Goal: Connect with others: Connect with other users

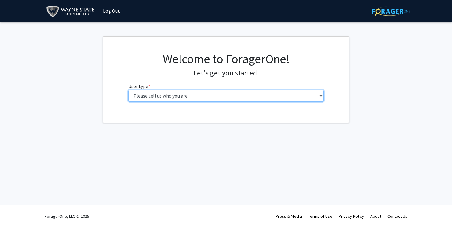
click at [297, 95] on select "Please tell us who you are Undergraduate Student Master's Student Doctoral Cand…" at bounding box center [226, 96] width 196 height 12
select select "1: undergrad"
click at [128, 90] on select "Please tell us who you are Undergraduate Student Master's Student Doctoral Cand…" at bounding box center [226, 96] width 196 height 12
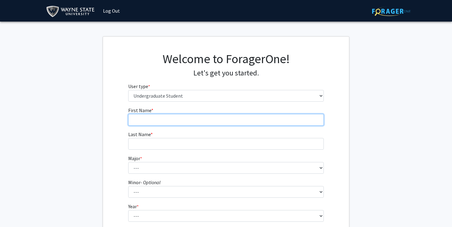
click at [213, 117] on input "First Name * required" at bounding box center [226, 120] width 196 height 12
type input "Setareh"
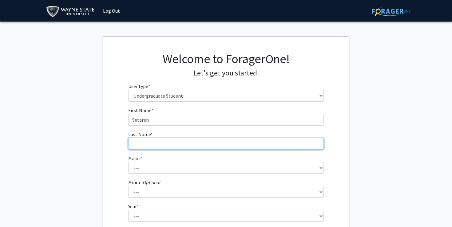
type input "Masoumizadeh"
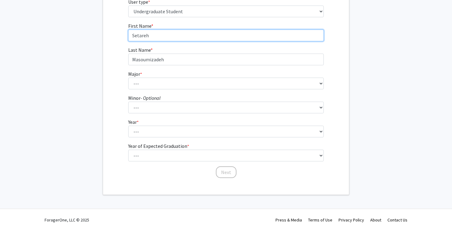
scroll to position [85, 0]
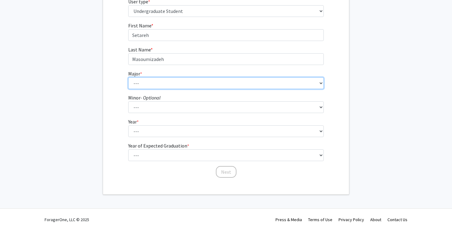
click at [184, 80] on select "--- Accounting African American Studies Anthropology [MEDICAL_DATA] Arabic for …" at bounding box center [226, 83] width 196 height 12
select select "78: 1858"
click at [128, 77] on select "--- Accounting African American Studies Anthropology [MEDICAL_DATA] Arabic for …" at bounding box center [226, 83] width 196 height 12
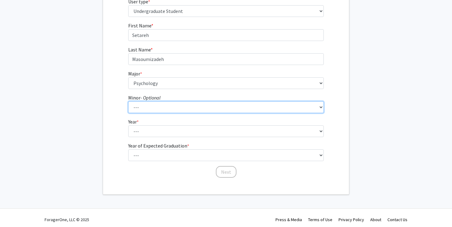
click at [191, 102] on select "--- African American Studies Africana Theatre and Dance Animation and Interacti…" at bounding box center [226, 107] width 196 height 12
select select "119: 1484"
click at [128, 101] on select "--- African American Studies Africana Theatre and Dance Animation and Interacti…" at bounding box center [226, 107] width 196 height 12
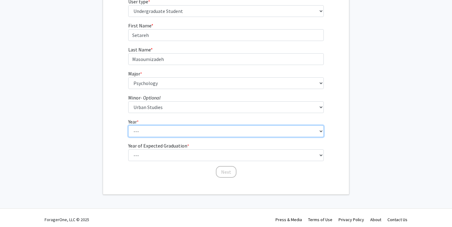
click at [184, 130] on select "--- First-year Sophomore Junior Senior Postbaccalaureate Certificate" at bounding box center [226, 131] width 196 height 12
select select "3: junior"
click at [128, 125] on select "--- First-year Sophomore Junior Senior Postbaccalaureate Certificate" at bounding box center [226, 131] width 196 height 12
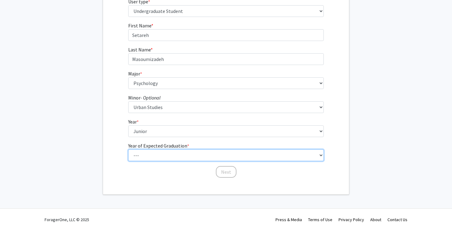
click at [185, 155] on select "--- 2025 2026 2027 2028 2029 2030 2031 2032 2033 2034" at bounding box center [226, 155] width 196 height 12
select select "2: 2026"
click at [128, 149] on select "--- 2025 2026 2027 2028 2029 2030 2031 2032 2033 2034" at bounding box center [226, 155] width 196 height 12
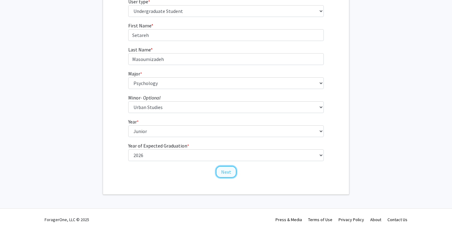
click at [233, 172] on button "Next" at bounding box center [226, 172] width 21 height 12
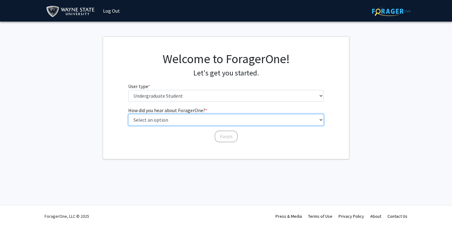
click at [248, 118] on select "Select an option Peer/student recommendation Faculty/staff recommendation Unive…" at bounding box center [226, 120] width 196 height 12
select select "2: faculty_recommendation"
click at [128, 114] on select "Select an option Peer/student recommendation Faculty/staff recommendation Unive…" at bounding box center [226, 120] width 196 height 12
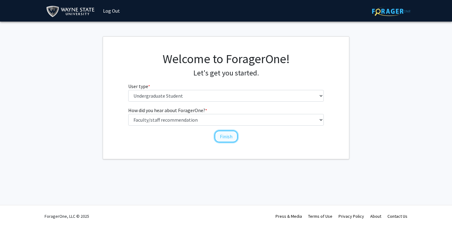
click at [232, 134] on button "Finish" at bounding box center [226, 136] width 23 height 12
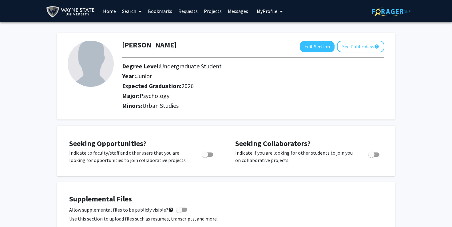
click at [113, 13] on link "Home" at bounding box center [109, 11] width 19 height 22
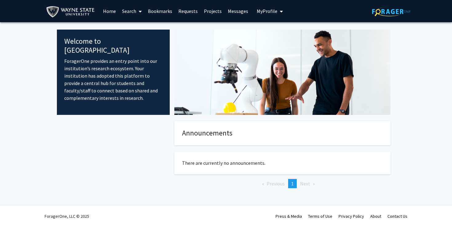
click at [211, 11] on link "Projects" at bounding box center [213, 11] width 24 height 22
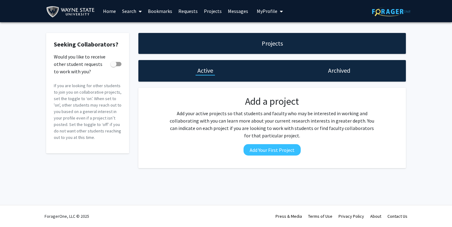
click at [106, 10] on link "Home" at bounding box center [109, 11] width 19 height 22
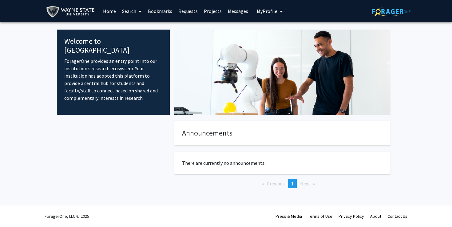
click at [132, 12] on link "Search" at bounding box center [132, 11] width 26 height 22
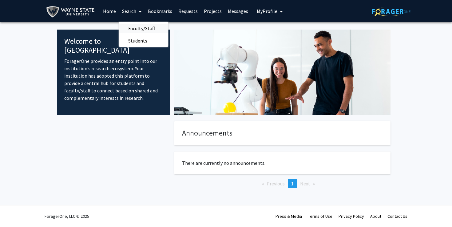
click at [144, 30] on span "Faculty/Staff" at bounding box center [141, 28] width 45 height 12
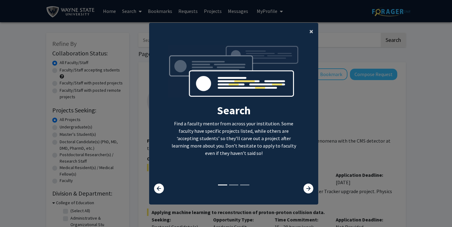
click at [312, 31] on span "×" at bounding box center [311, 31] width 4 height 10
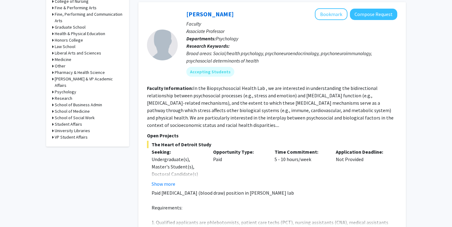
scroll to position [272, 0]
click at [168, 182] on button "Show more" at bounding box center [164, 183] width 24 height 7
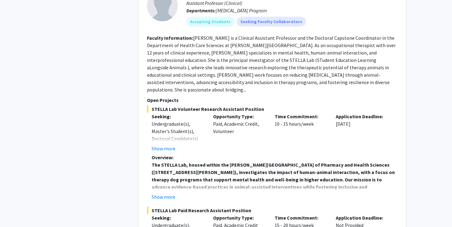
scroll to position [1707, 0]
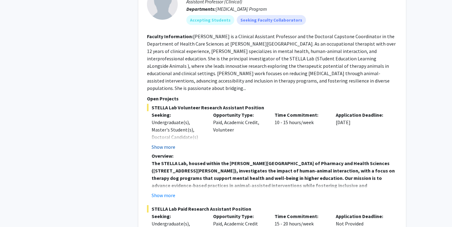
click at [171, 143] on button "Show more" at bounding box center [164, 146] width 24 height 7
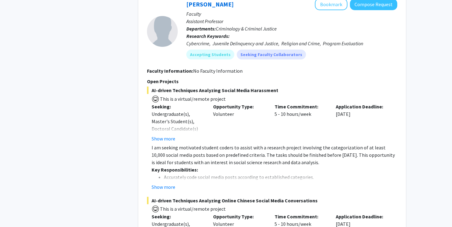
scroll to position [2071, 0]
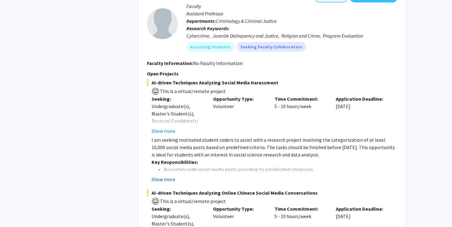
click at [165, 175] on button "Show more" at bounding box center [164, 178] width 24 height 7
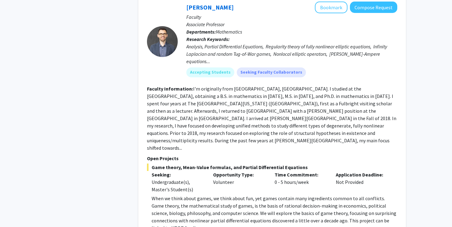
scroll to position [2905, 0]
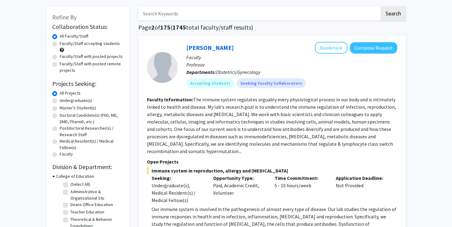
scroll to position [27, 0]
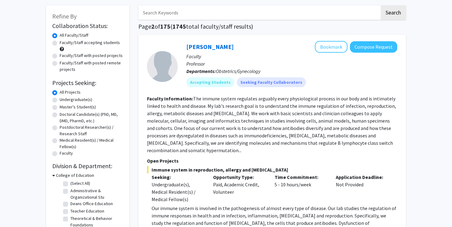
click at [60, 99] on label "Undergraduate(s)" at bounding box center [76, 99] width 33 height 6
click at [60, 99] on input "Undergraduate(s)" at bounding box center [62, 98] width 4 height 4
radio input "true"
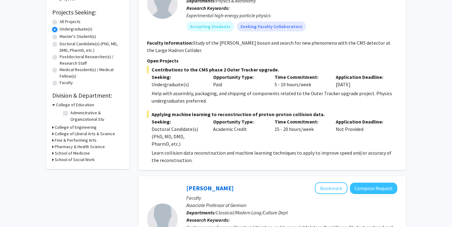
scroll to position [99, 0]
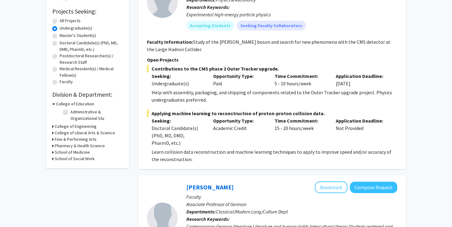
click at [52, 132] on icon at bounding box center [53, 132] width 2 height 6
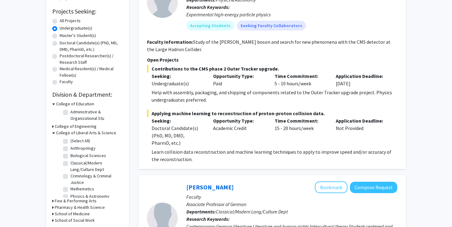
scroll to position [19, 0]
click at [70, 185] on label "Psychology" at bounding box center [81, 184] width 22 height 6
click at [70, 185] on input "Psychology" at bounding box center [72, 183] width 4 height 4
checkbox input "true"
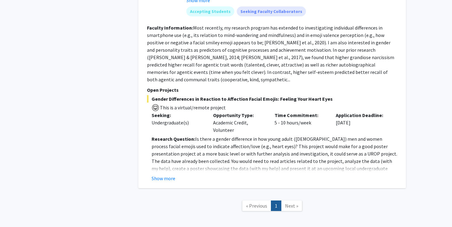
scroll to position [392, 0]
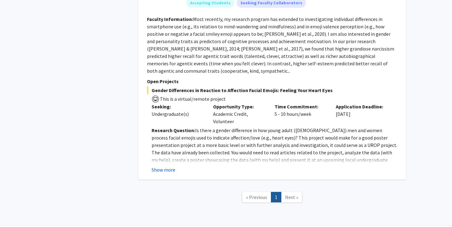
click at [160, 166] on button "Show more" at bounding box center [164, 169] width 24 height 7
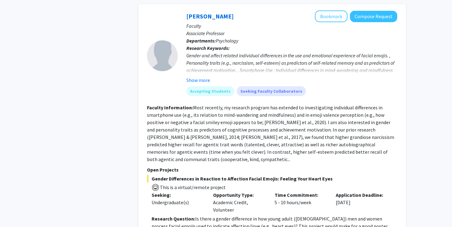
scroll to position [300, 0]
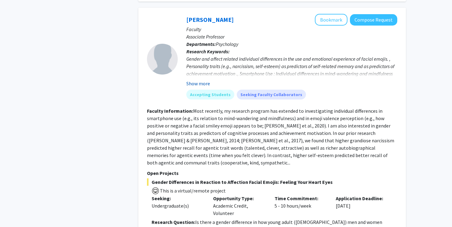
click at [203, 85] on button "Show more" at bounding box center [198, 83] width 24 height 7
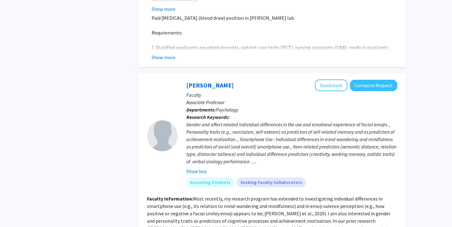
scroll to position [223, 0]
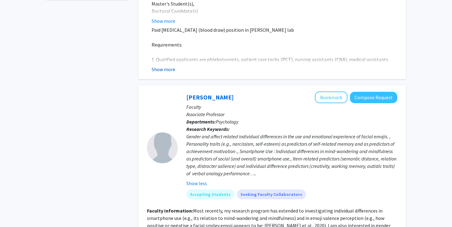
click at [164, 70] on button "Show more" at bounding box center [164, 68] width 24 height 7
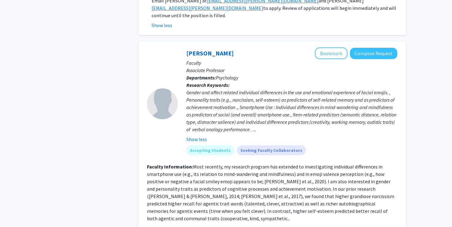
scroll to position [339, 0]
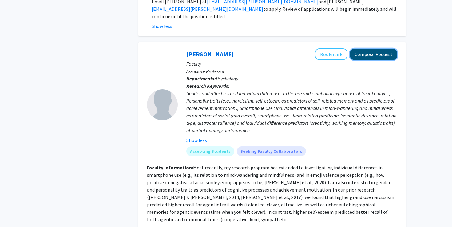
click at [388, 49] on button "Compose Request" at bounding box center [373, 54] width 47 height 11
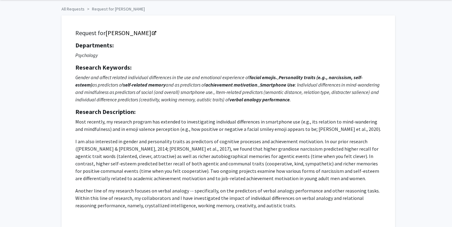
scroll to position [24, 0]
